Goal: Information Seeking & Learning: Learn about a topic

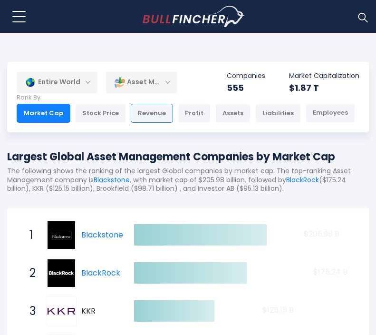
click at [152, 118] on div "Revenue" at bounding box center [152, 113] width 42 height 19
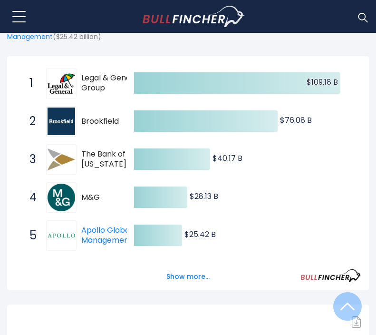
scroll to position [161, 0]
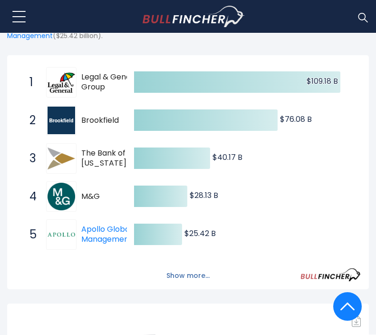
click at [177, 277] on button "Show more..." at bounding box center [188, 276] width 55 height 16
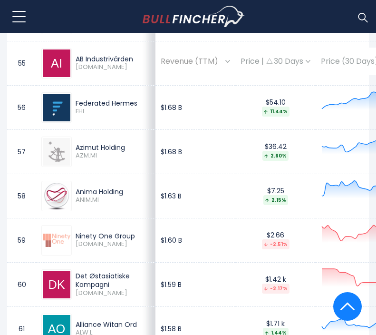
scroll to position [3273, 0]
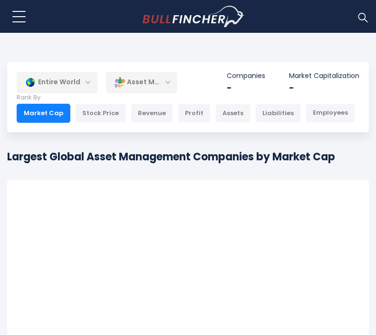
scroll to position [24, 0]
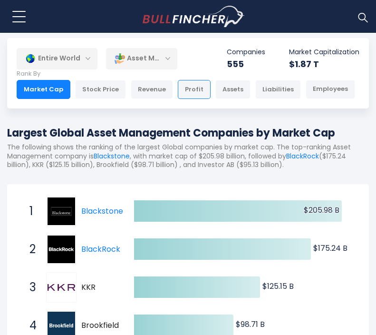
click at [181, 91] on div "Profit" at bounding box center [194, 89] width 33 height 19
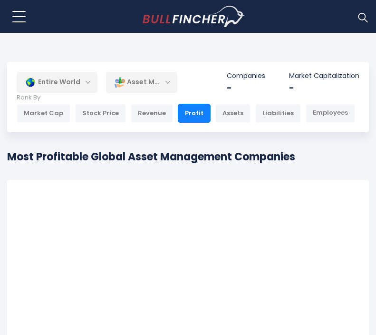
scroll to position [7, 0]
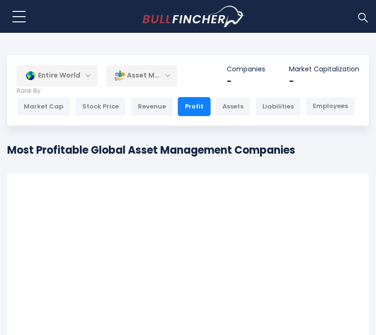
click at [154, 151] on h1 "Most Profitable Global Asset Management Companies" at bounding box center [151, 150] width 288 height 16
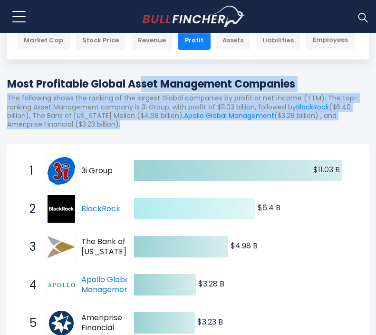
scroll to position [56, 0]
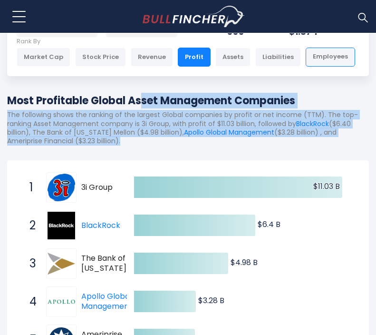
click at [312, 61] on div "Employees" at bounding box center [330, 57] width 49 height 19
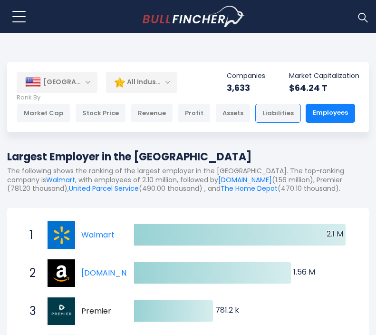
click at [268, 111] on div "Liabilities" at bounding box center [278, 113] width 46 height 19
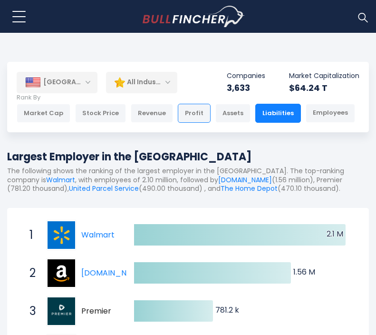
click at [189, 114] on div "Profit" at bounding box center [194, 113] width 33 height 19
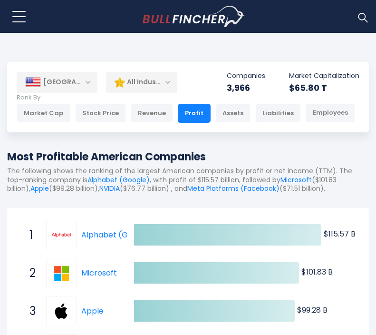
click at [157, 87] on div "All Industries" at bounding box center [141, 82] width 71 height 22
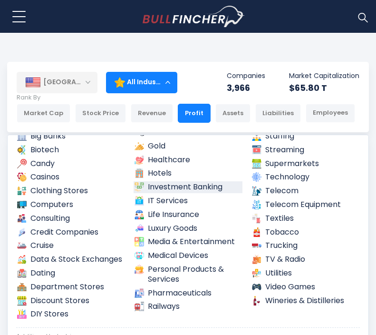
scroll to position [115, 0]
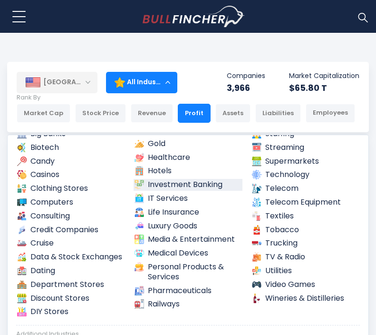
click at [177, 188] on link "Investment Banking" at bounding box center [188, 185] width 109 height 12
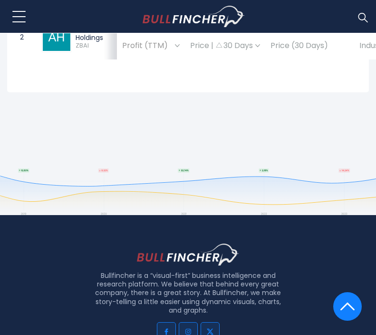
scroll to position [566, 0]
